Goal: Information Seeking & Learning: Learn about a topic

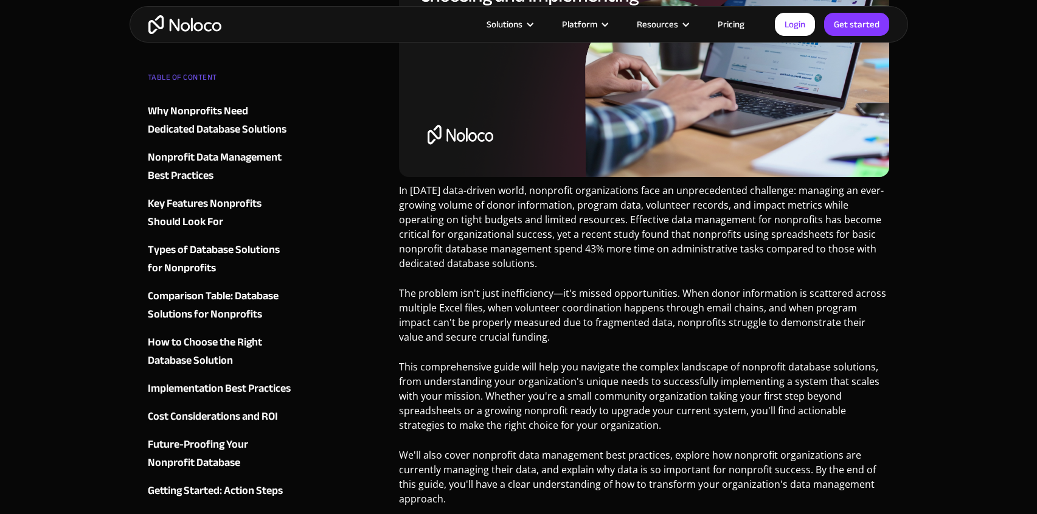
click at [237, 418] on div "Cost Considerations and ROI" at bounding box center [213, 416] width 130 height 18
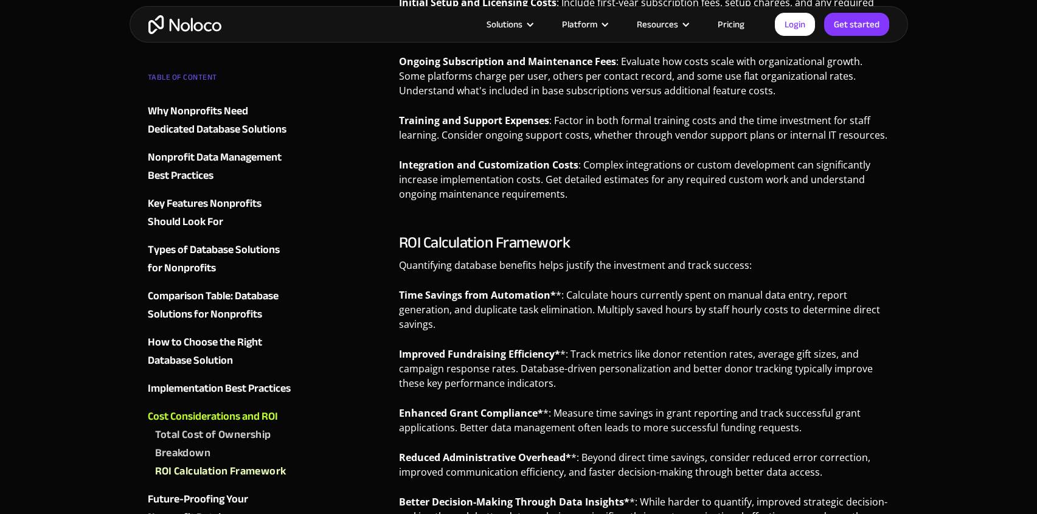
scroll to position [6433, 0]
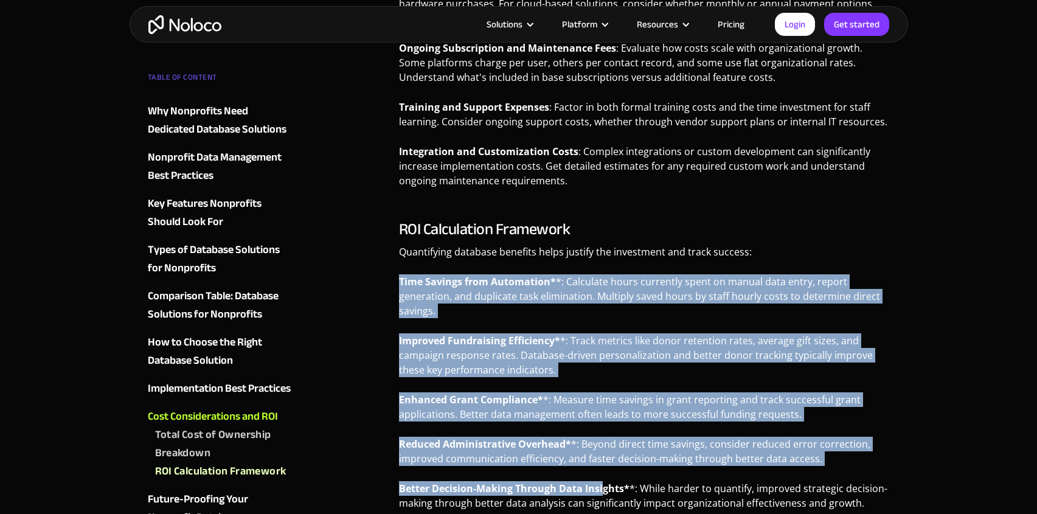
drag, startPoint x: 400, startPoint y: 204, endPoint x: 597, endPoint y: 407, distance: 282.9
click at [600, 410] on div "ROI Calculation Framework Quantifying database benefits helps justify the inves…" at bounding box center [644, 369] width 491 height 299
click at [587, 437] on p "Reduced Administrative Overhead* *: Beyond direct time savings, consider reduce…" at bounding box center [644, 456] width 491 height 38
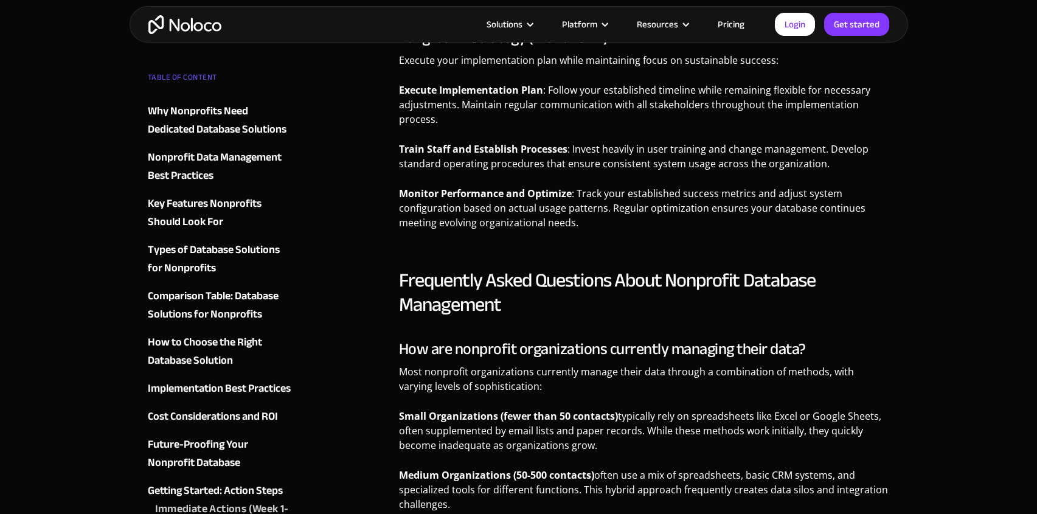
scroll to position [8189, 0]
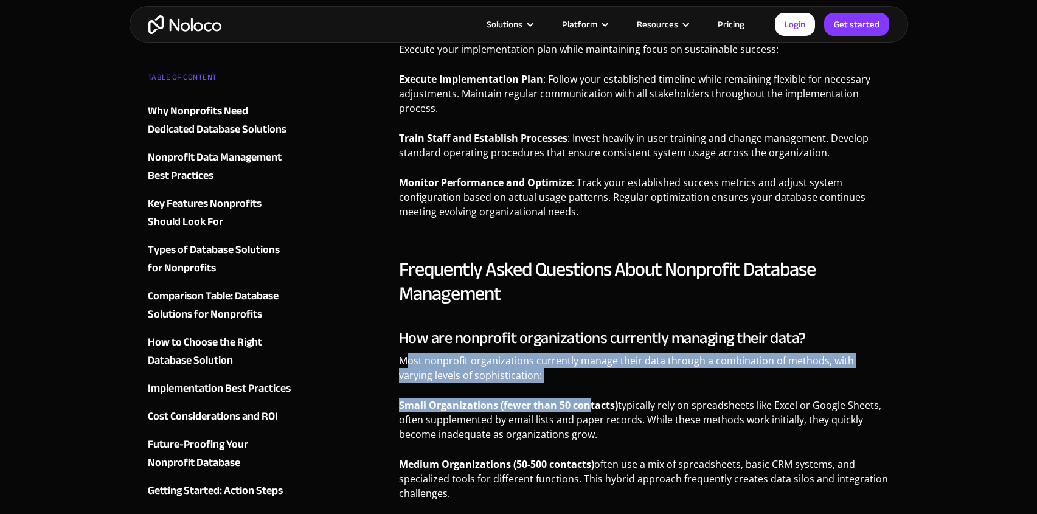
drag, startPoint x: 449, startPoint y: 279, endPoint x: 588, endPoint y: 311, distance: 142.8
click at [588, 329] on div "How are nonprofit organizations currently managing their data? Most nonprofit o…" at bounding box center [644, 463] width 491 height 269
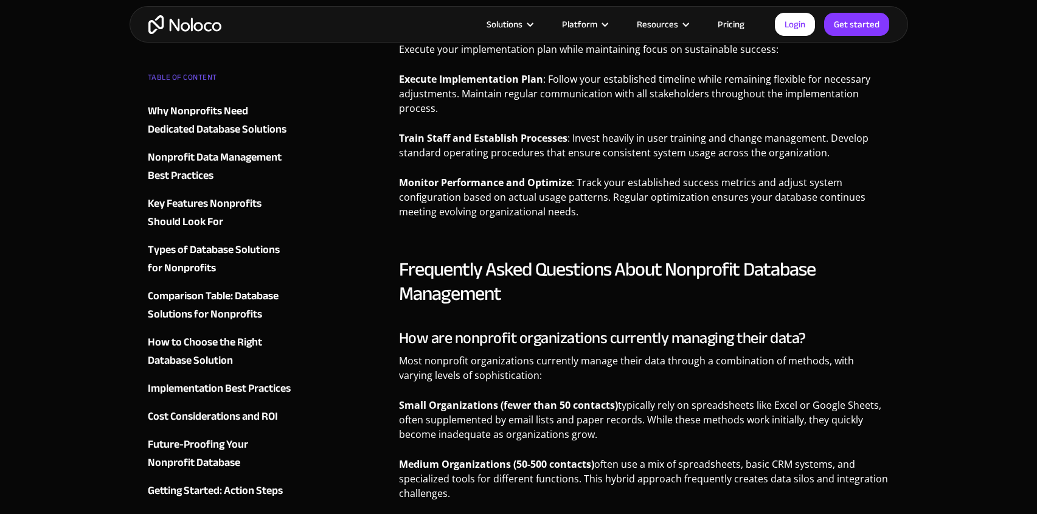
drag, startPoint x: 592, startPoint y: 313, endPoint x: 599, endPoint y: 317, distance: 8.4
click at [592, 398] on strong "Small Organizations (fewer than 50 contacts)" at bounding box center [508, 404] width 219 height 13
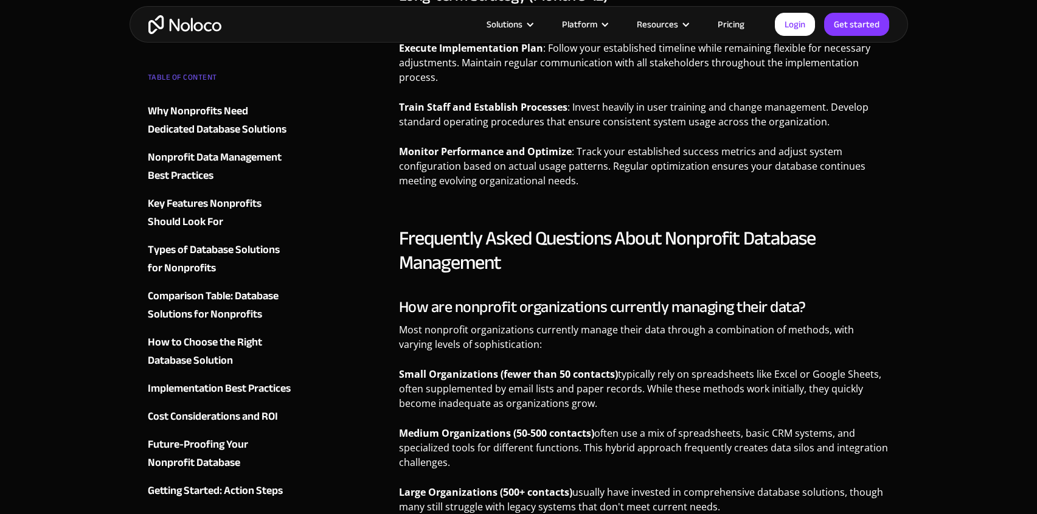
scroll to position [8232, 0]
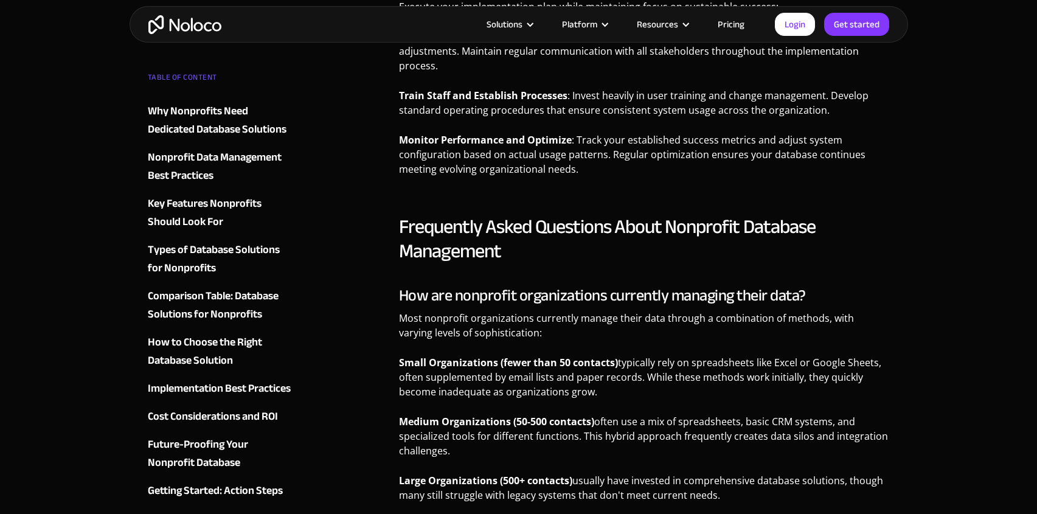
drag, startPoint x: 394, startPoint y: 327, endPoint x: 616, endPoint y: 375, distance: 227.1
click at [615, 414] on p "Medium Organizations (50-500 contacts) often use a mix of spreadsheets, basic C…" at bounding box center [644, 440] width 491 height 53
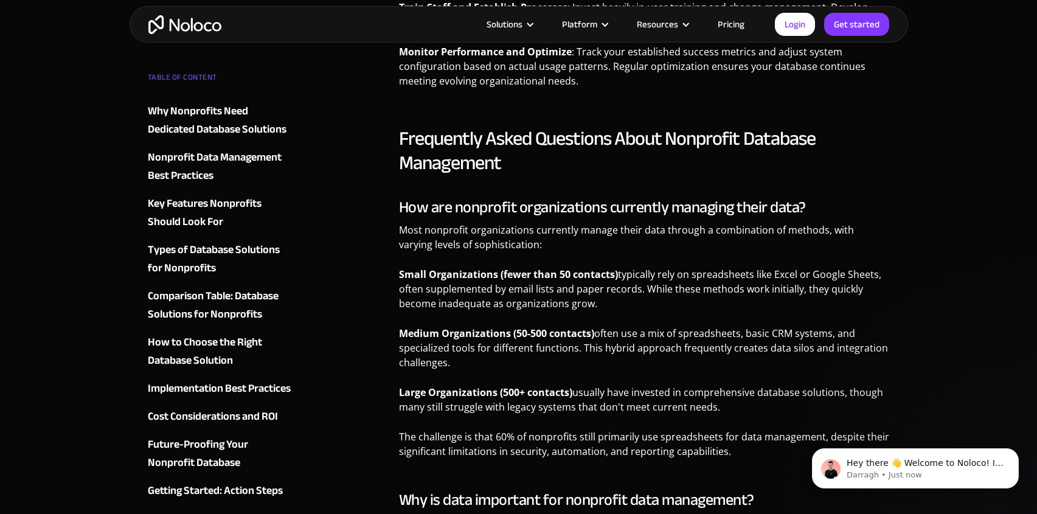
scroll to position [8328, 0]
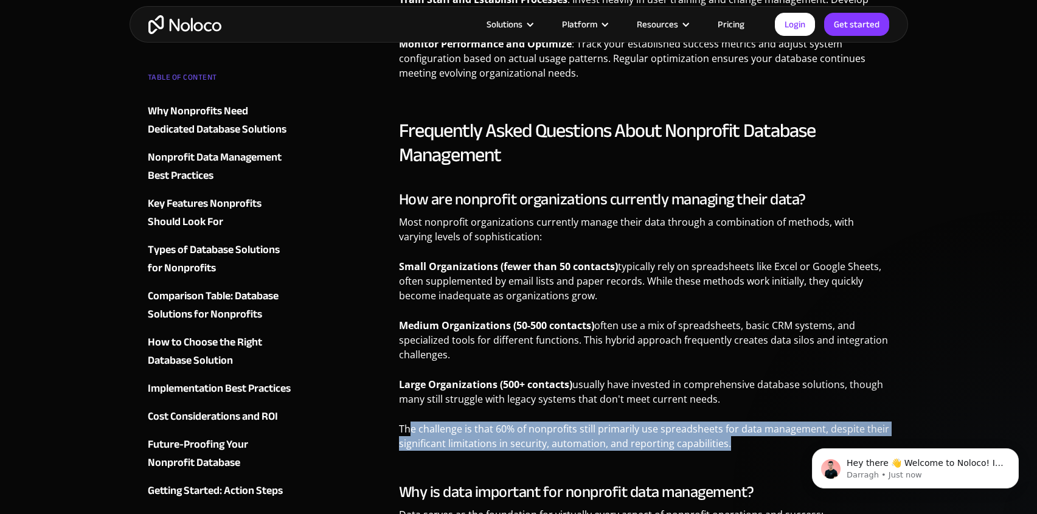
drag, startPoint x: 489, startPoint y: 340, endPoint x: 761, endPoint y: 363, distance: 272.7
click at [761, 421] on p "The challenge is that 60% of nonprofits still primarily use spreadsheets for da…" at bounding box center [644, 440] width 491 height 38
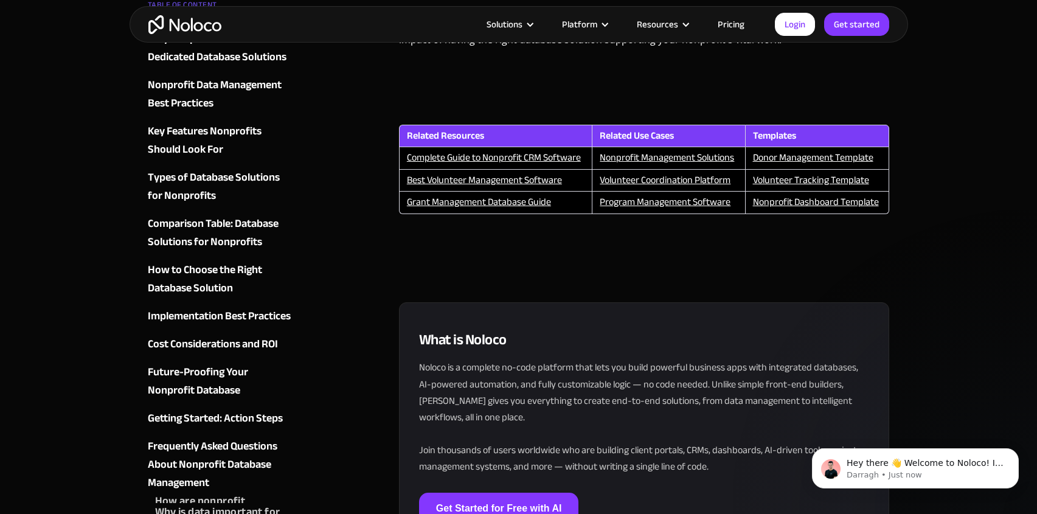
scroll to position [9866, 0]
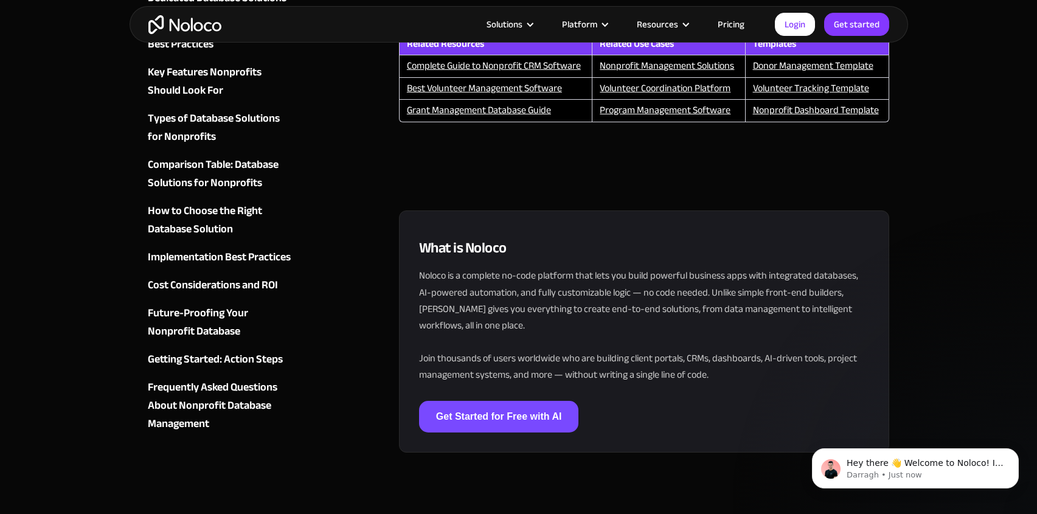
scroll to position [415, 0]
